Goal: Task Accomplishment & Management: Manage account settings

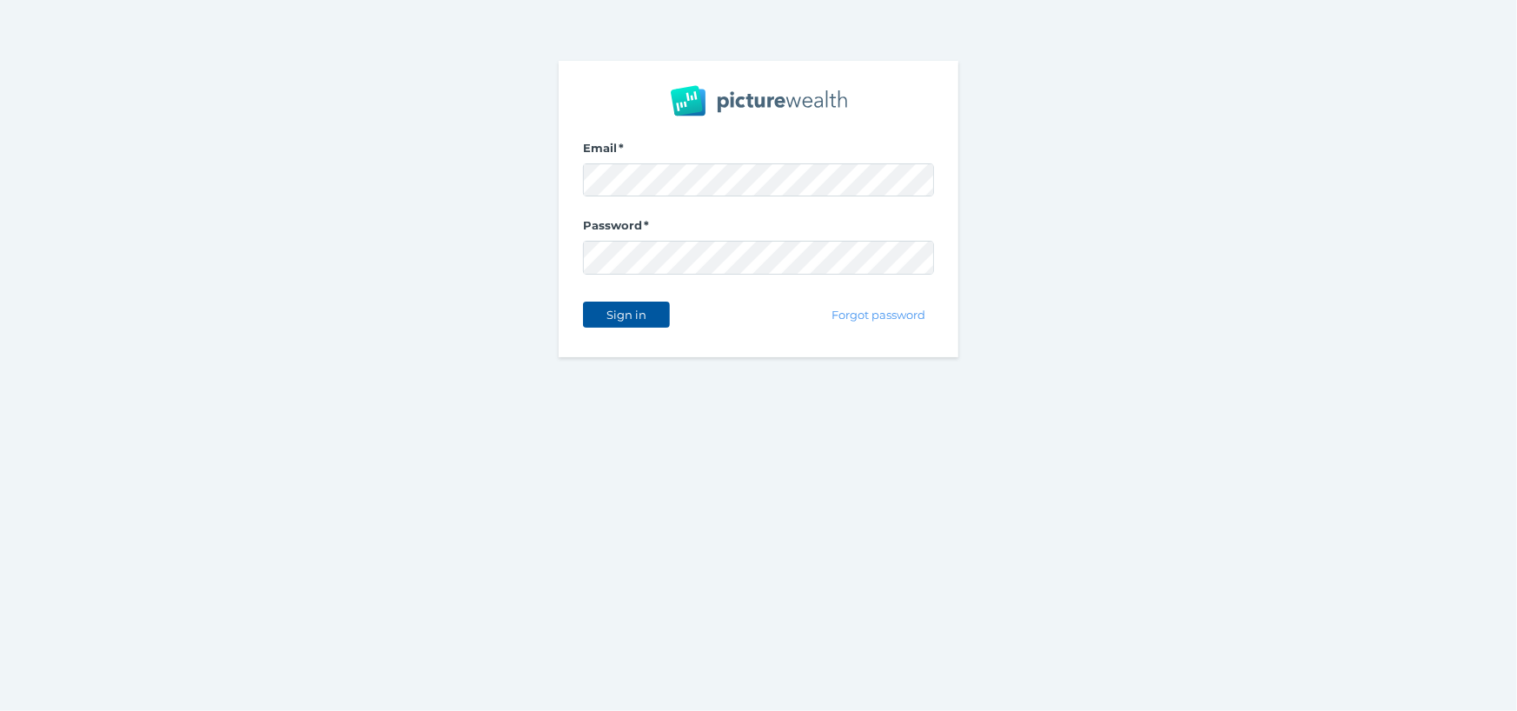
click at [639, 310] on span "Sign in" at bounding box center [626, 315] width 55 height 14
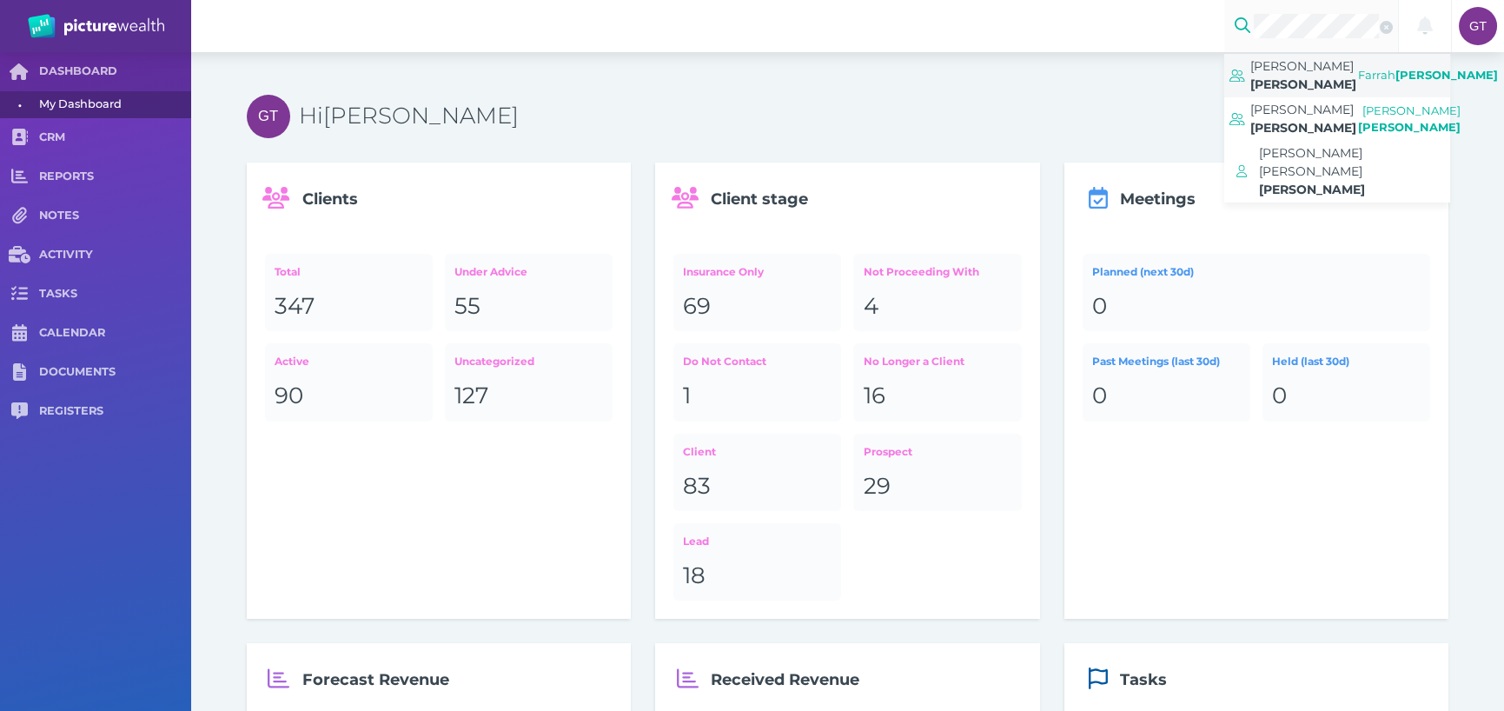
click at [1282, 70] on span "[PERSON_NAME]" at bounding box center [1302, 66] width 103 height 16
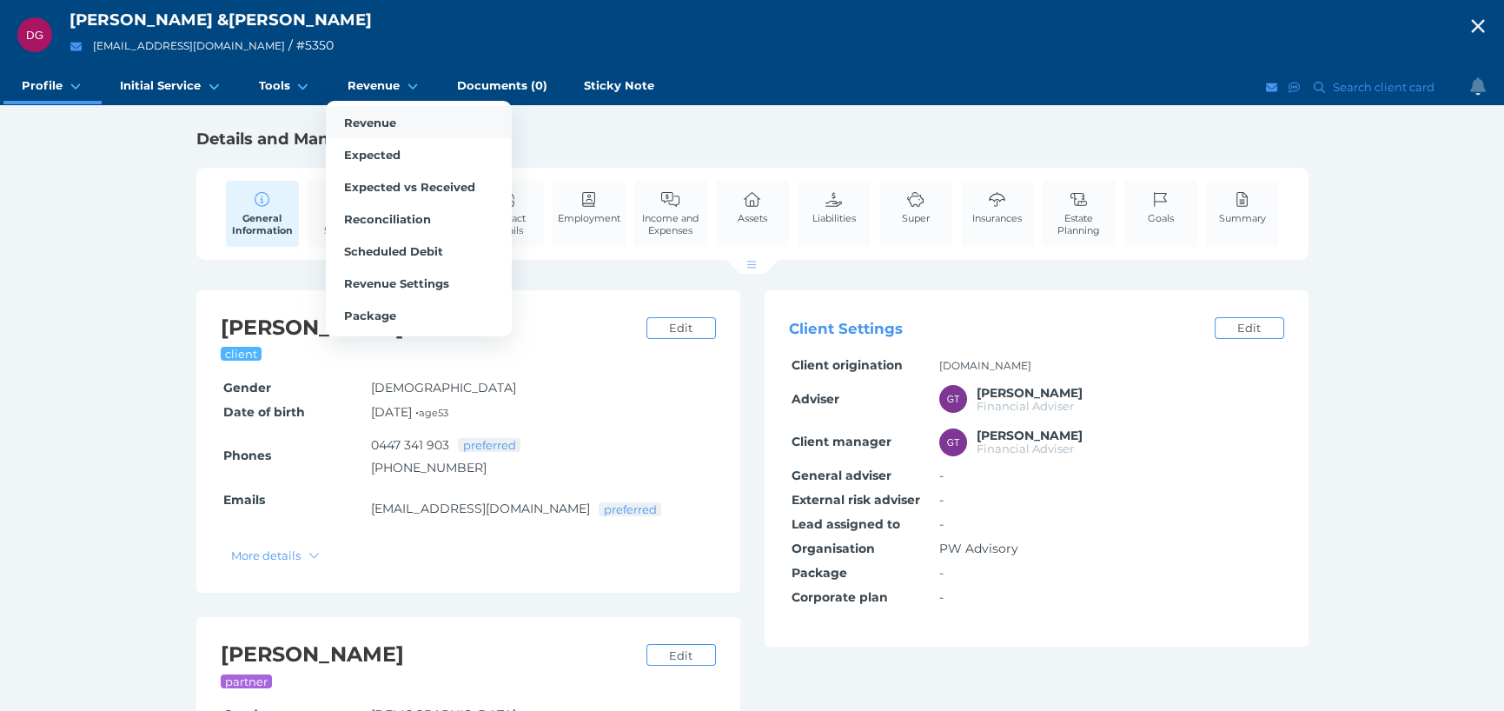
click at [370, 123] on span "Revenue" at bounding box center [370, 123] width 52 height 14
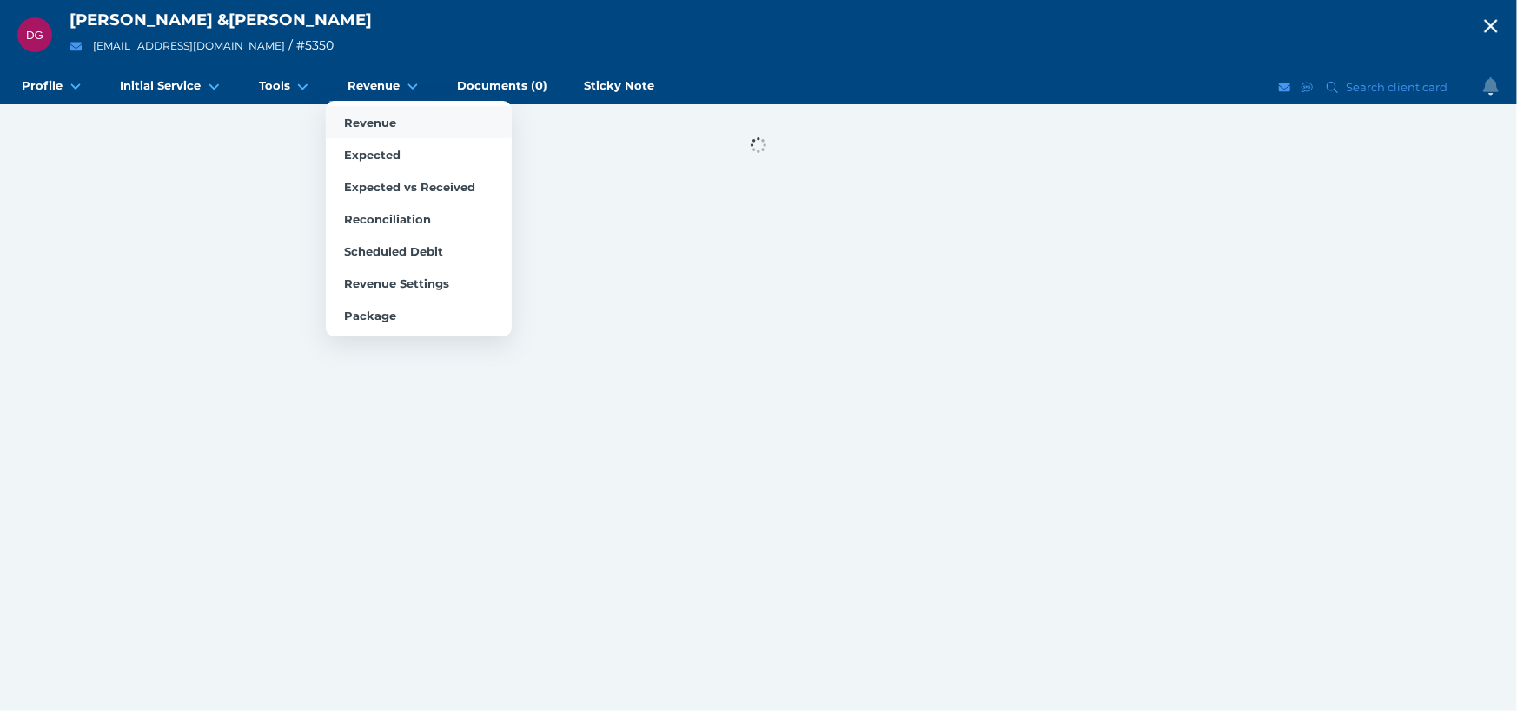
select select "25"
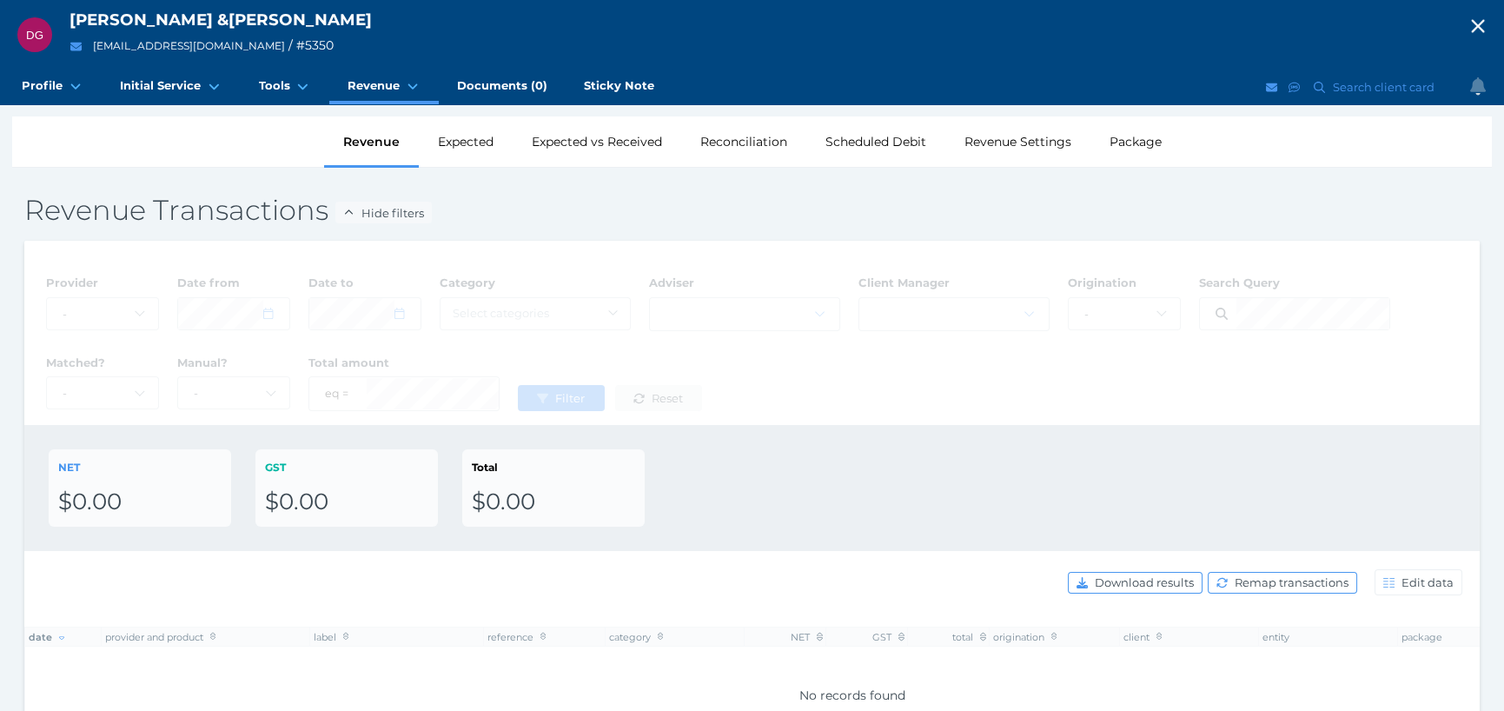
click at [661, 384] on span "Reset" at bounding box center [669, 385] width 43 height 14
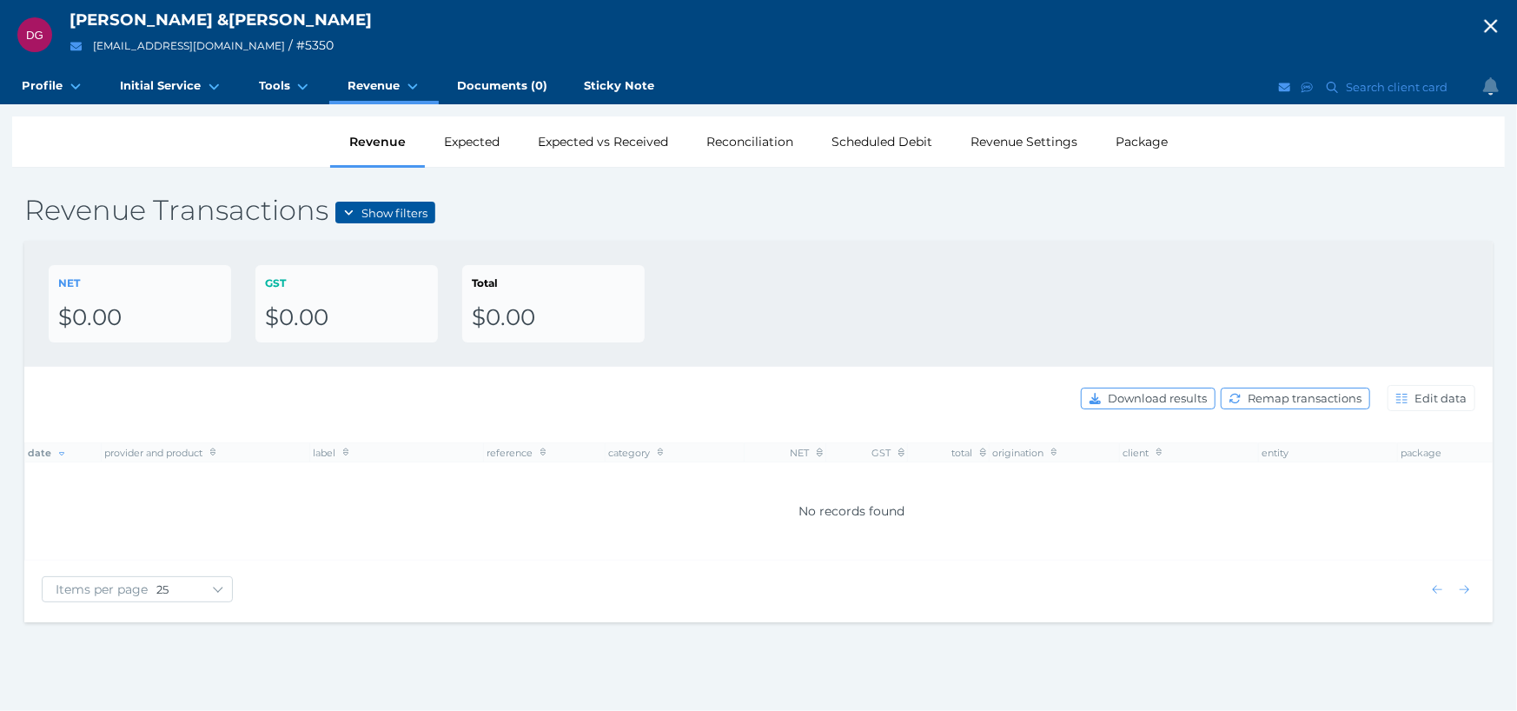
click at [357, 212] on span "Show filters" at bounding box center [395, 213] width 77 height 14
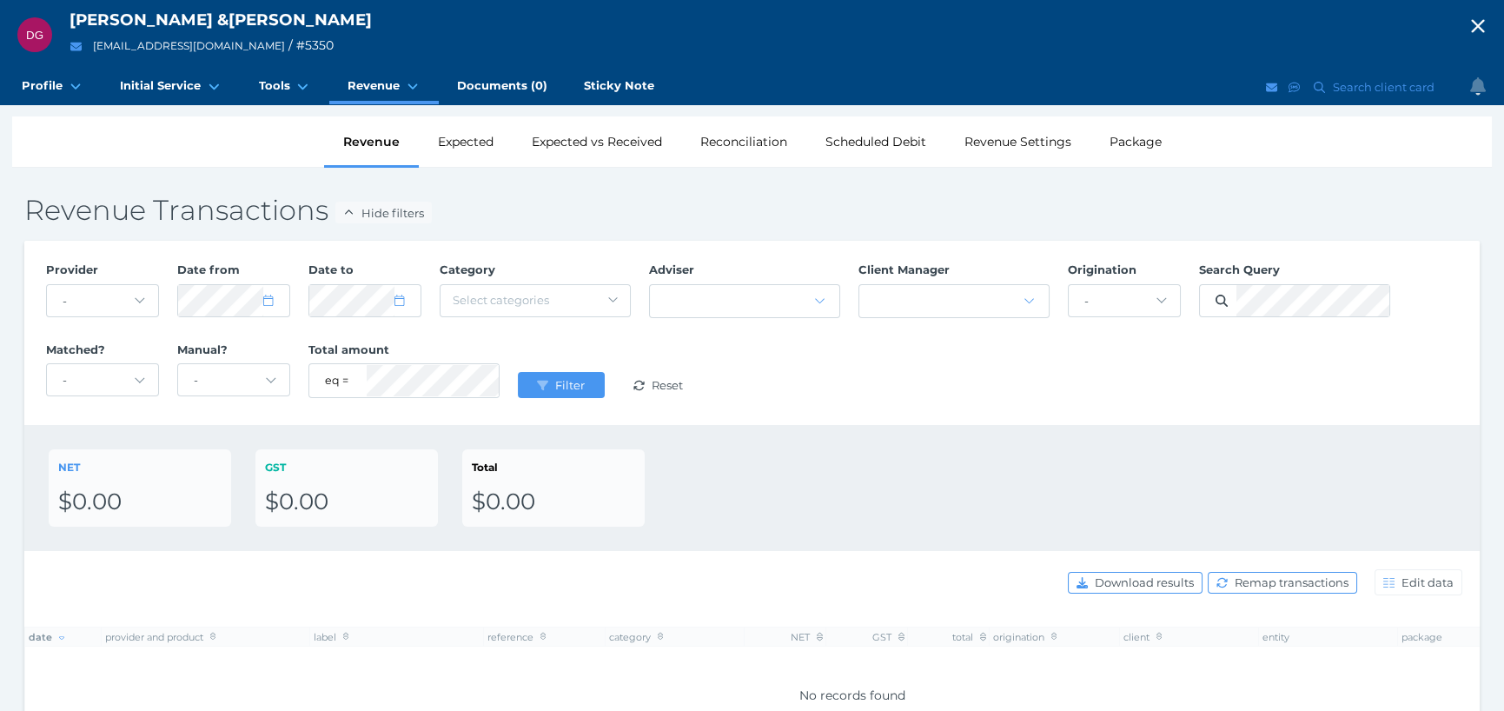
click at [1484, 25] on icon "button" at bounding box center [1477, 26] width 13 height 13
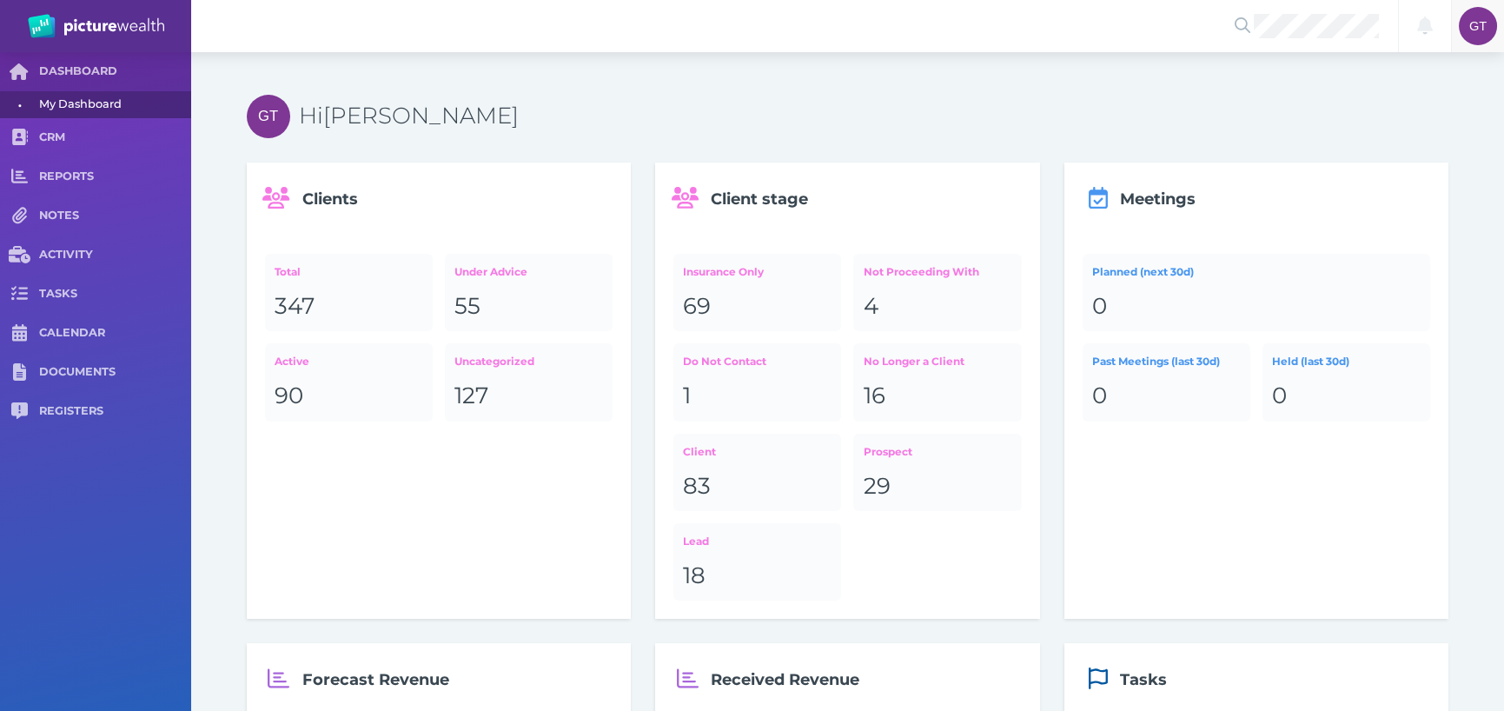
click at [1473, 31] on span "GT" at bounding box center [1478, 26] width 17 height 14
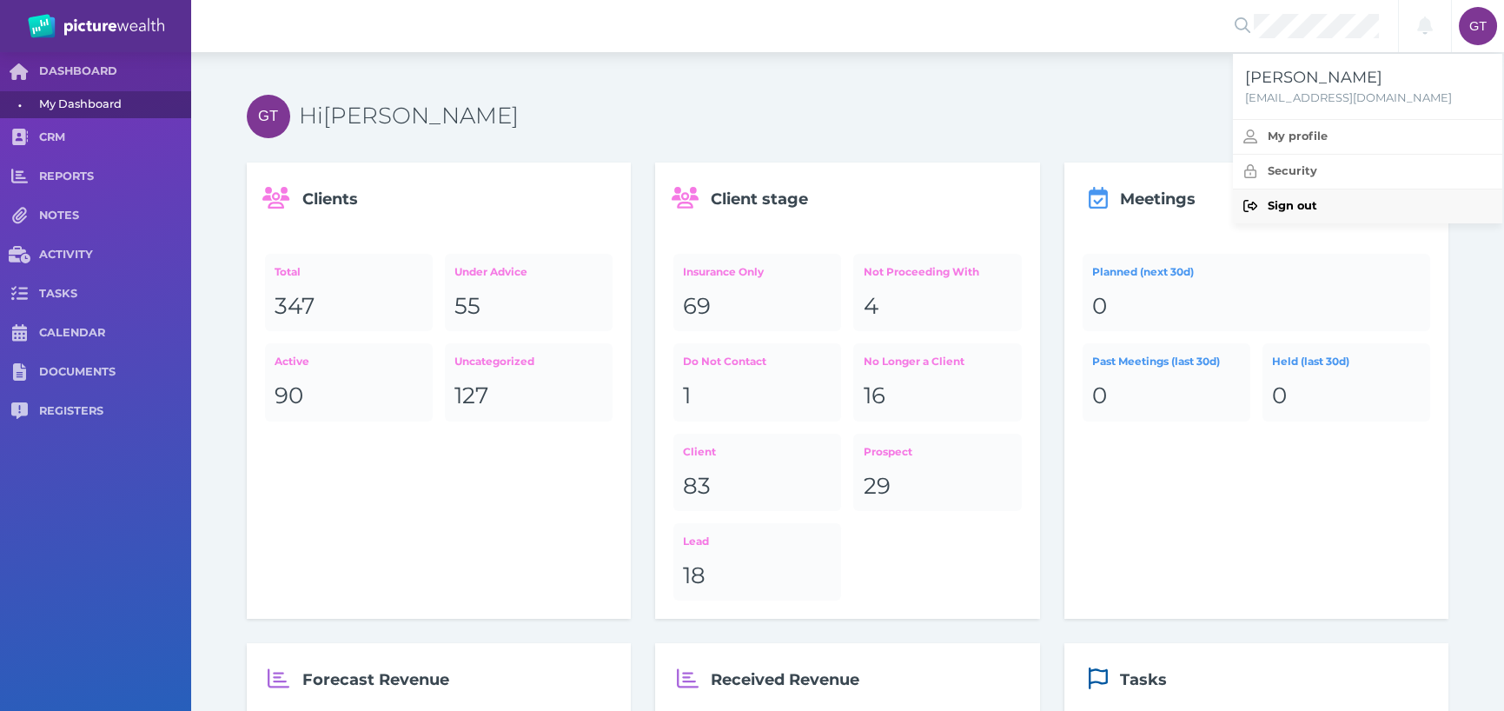
click at [1285, 203] on span "Sign out" at bounding box center [1293, 205] width 50 height 13
